Goal: Communication & Community: Participate in discussion

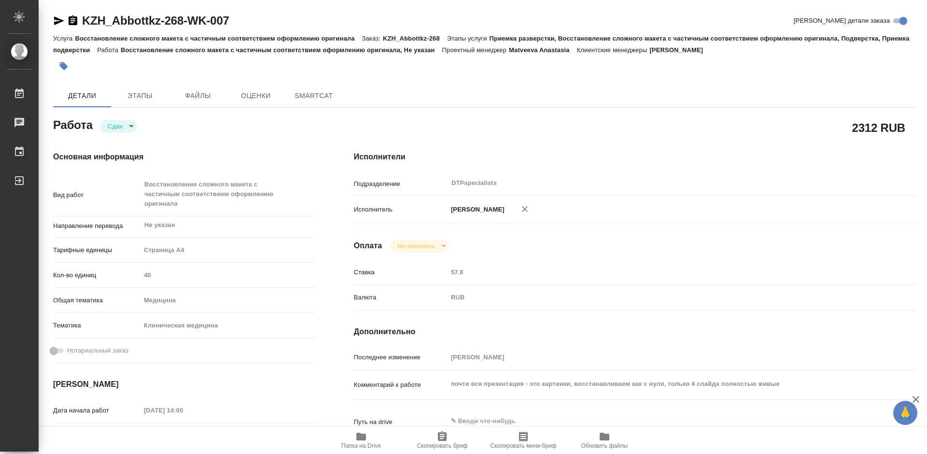
type textarea "x"
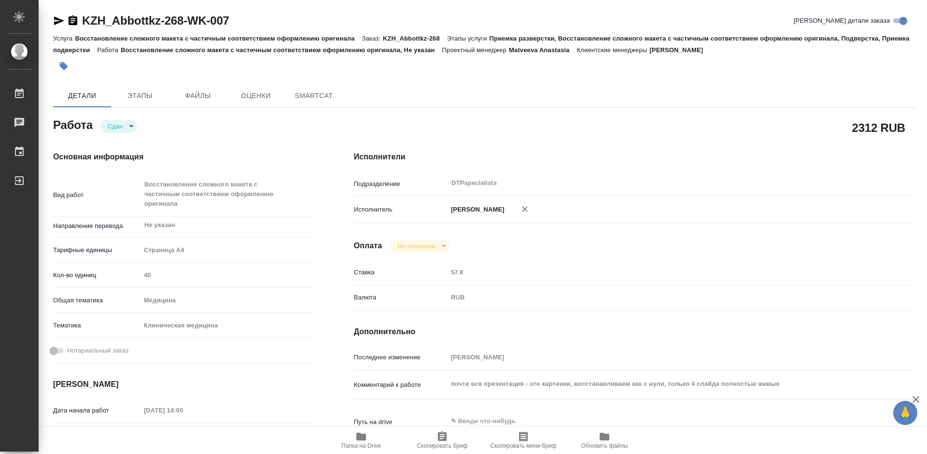
type textarea "x"
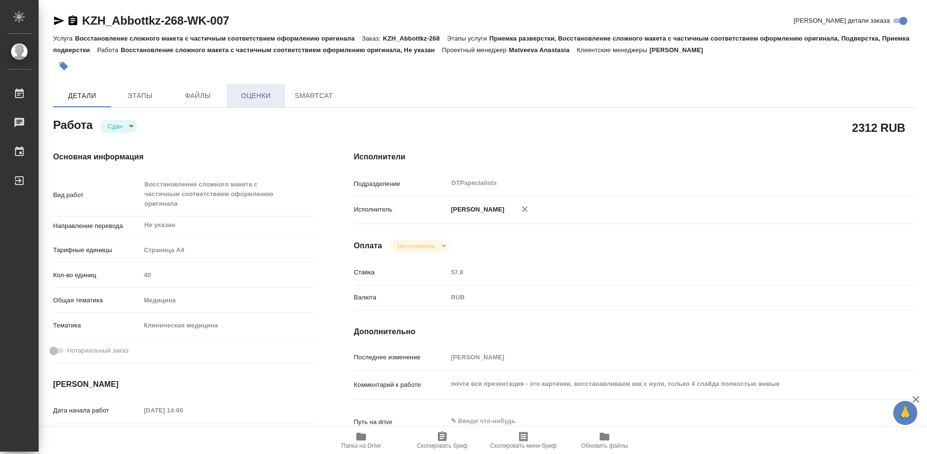
type textarea "x"
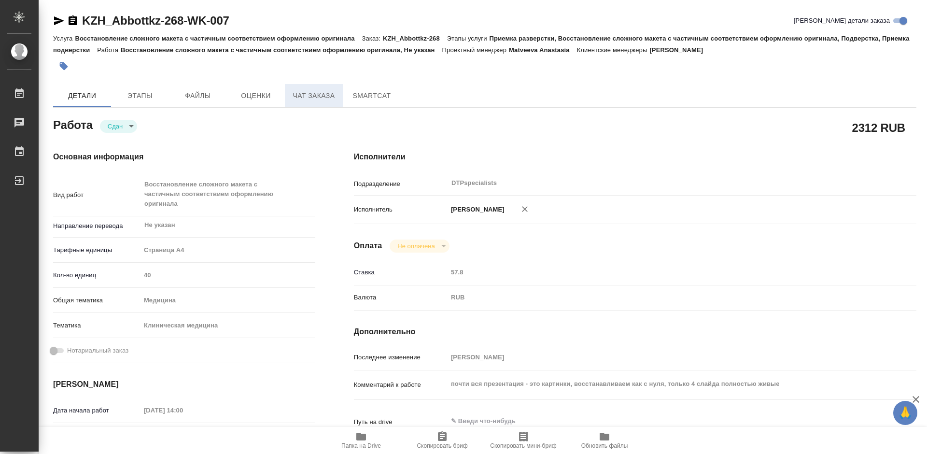
click at [308, 97] on span "Чат заказа" at bounding box center [314, 96] width 46 height 12
type textarea "x"
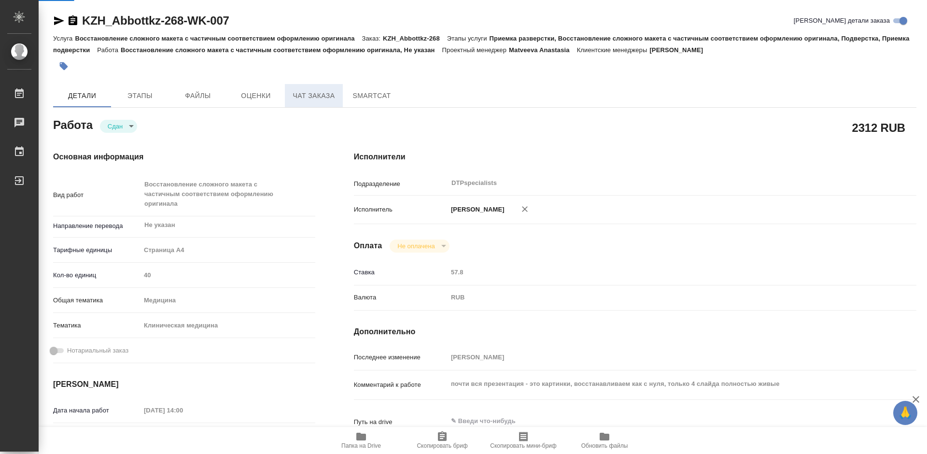
type textarea "x"
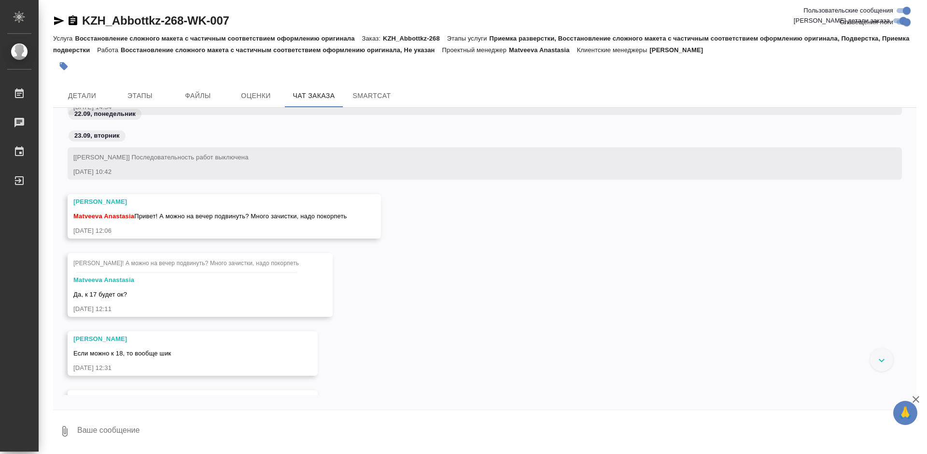
scroll to position [966, 0]
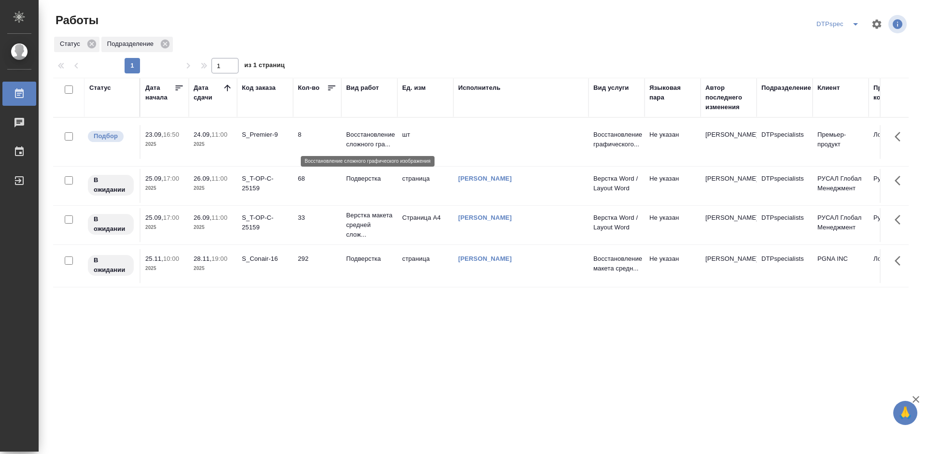
click at [362, 139] on p "Восстановление сложного гра..." at bounding box center [369, 139] width 46 height 19
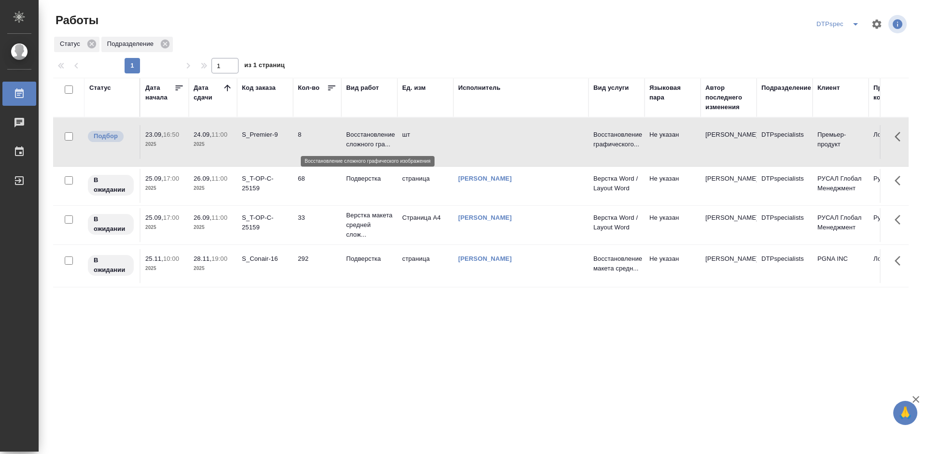
click at [362, 139] on p "Восстановление сложного гра..." at bounding box center [369, 139] width 46 height 19
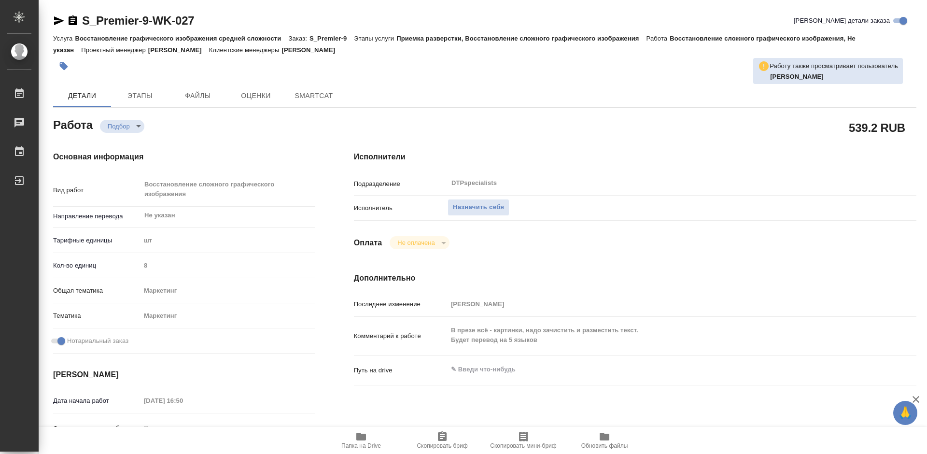
type textarea "x"
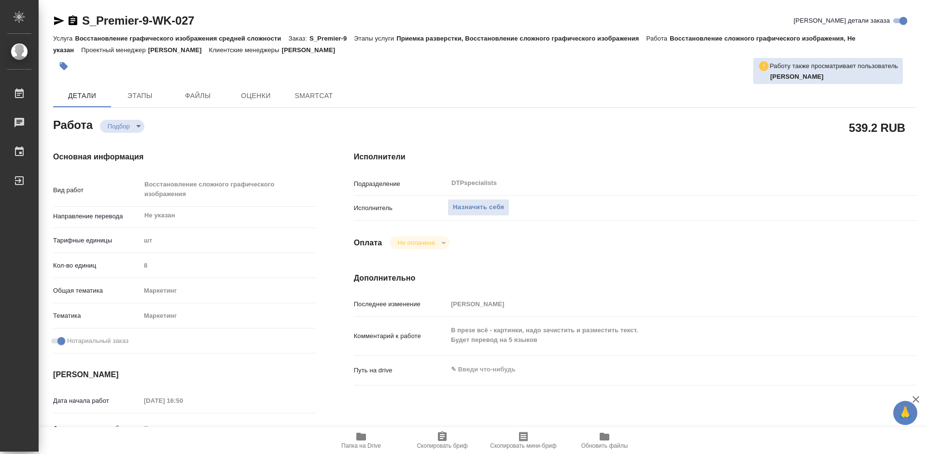
type textarea "x"
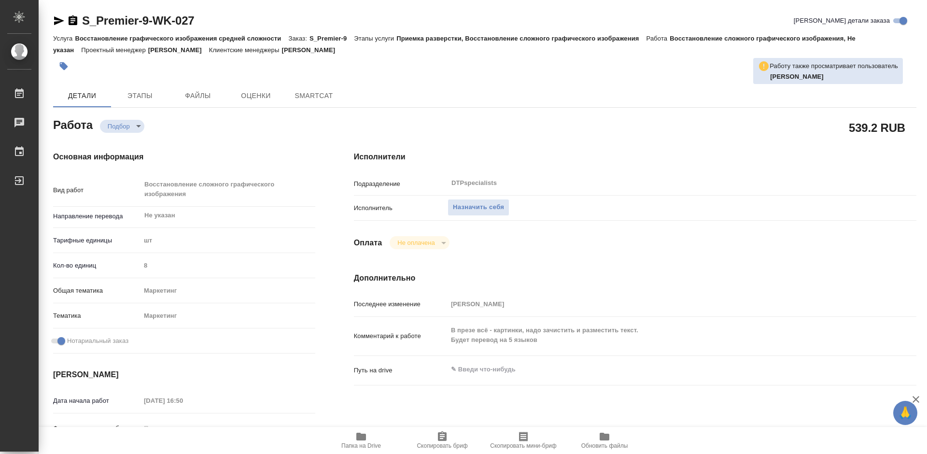
type textarea "x"
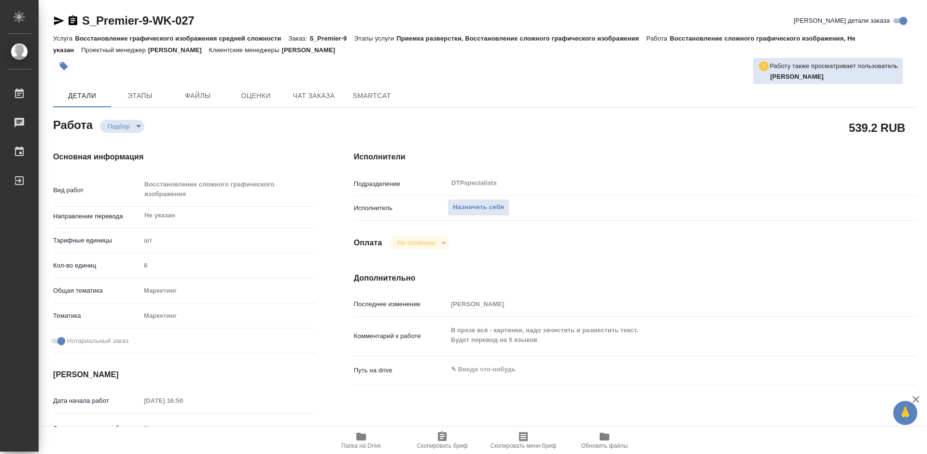
type textarea "x"
